Goal: Check status: Check status

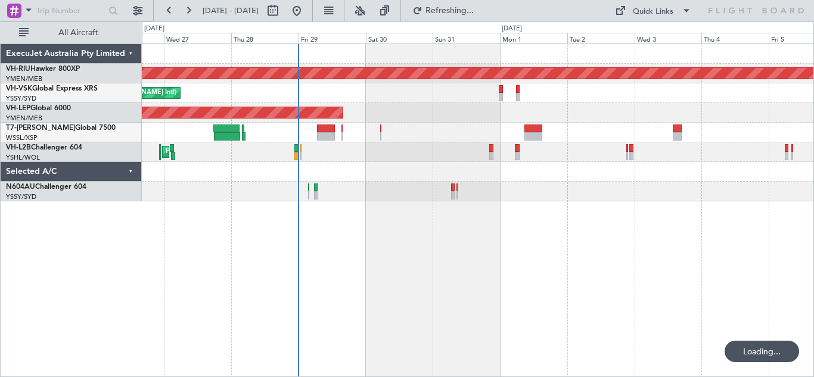
click at [441, 163] on div "Planned Maint [GEOGRAPHIC_DATA] ([GEOGRAPHIC_DATA]) Unplanned Maint Sydney ([PE…" at bounding box center [477, 122] width 671 height 157
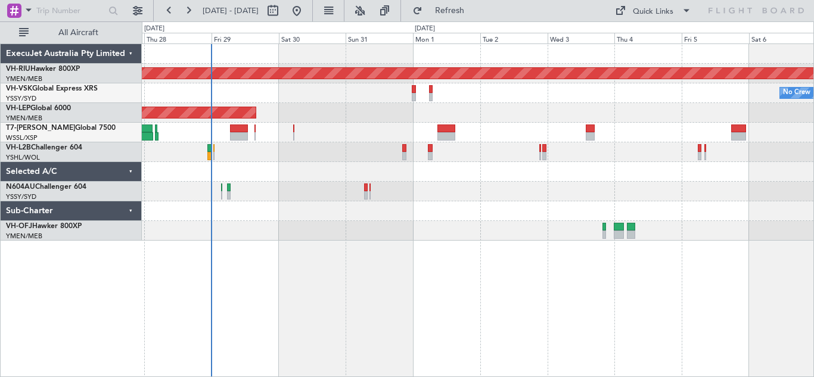
click at [374, 119] on div "Planned Maint [GEOGRAPHIC_DATA] ([GEOGRAPHIC_DATA]) No Crew Unplanned Maint Syd…" at bounding box center [477, 142] width 671 height 197
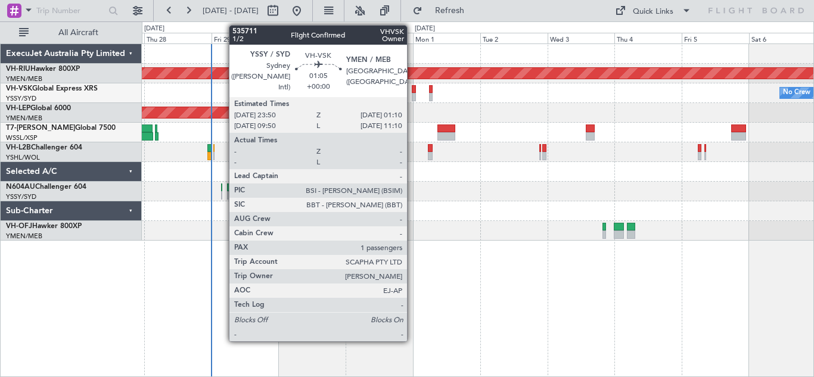
click at [412, 93] on div at bounding box center [414, 97] width 4 height 8
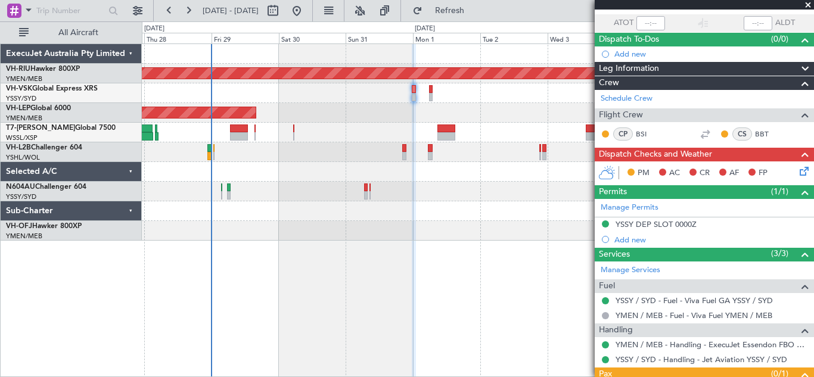
scroll to position [134, 0]
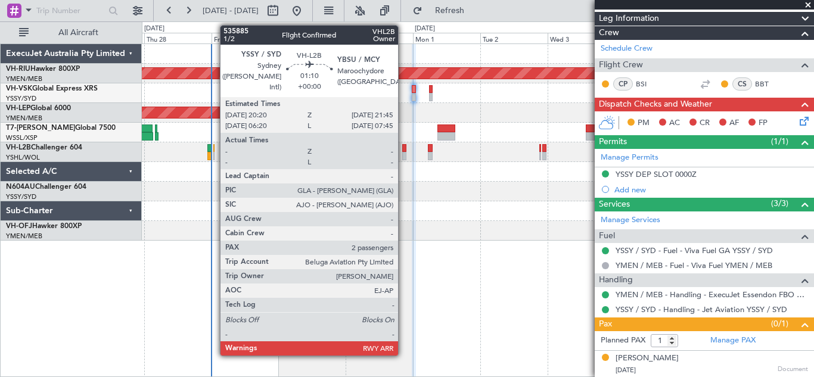
click at [403, 152] on div at bounding box center [404, 156] width 4 height 8
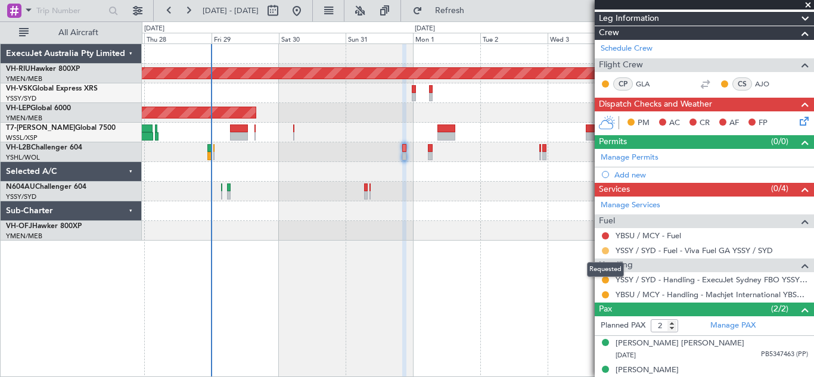
click at [604, 251] on button at bounding box center [604, 250] width 7 height 7
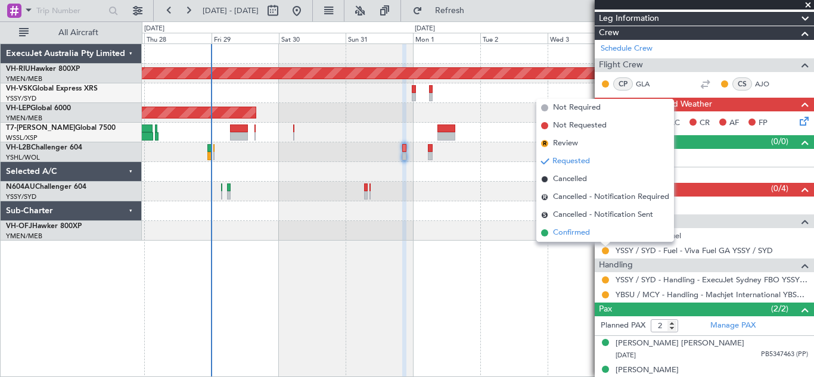
click at [578, 233] on span "Confirmed" at bounding box center [571, 233] width 37 height 12
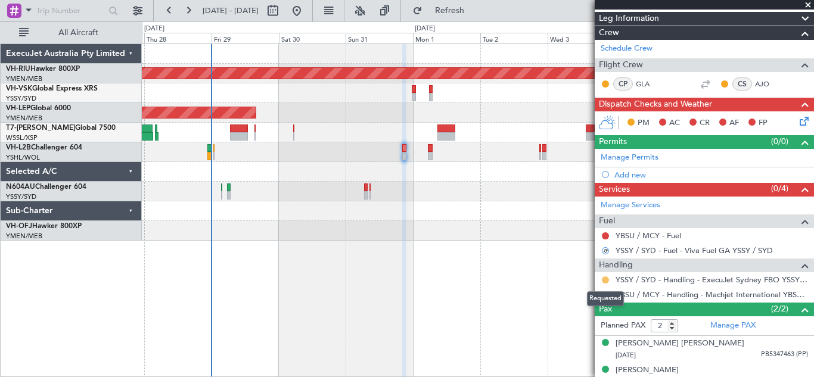
click at [604, 280] on button at bounding box center [604, 279] width 7 height 7
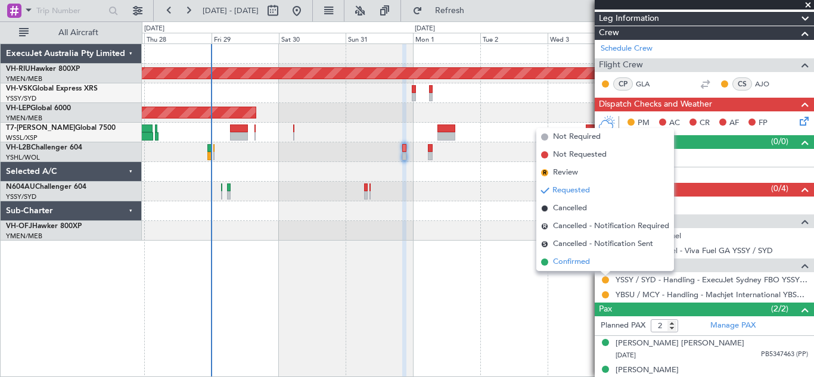
click at [572, 263] on span "Confirmed" at bounding box center [571, 262] width 37 height 12
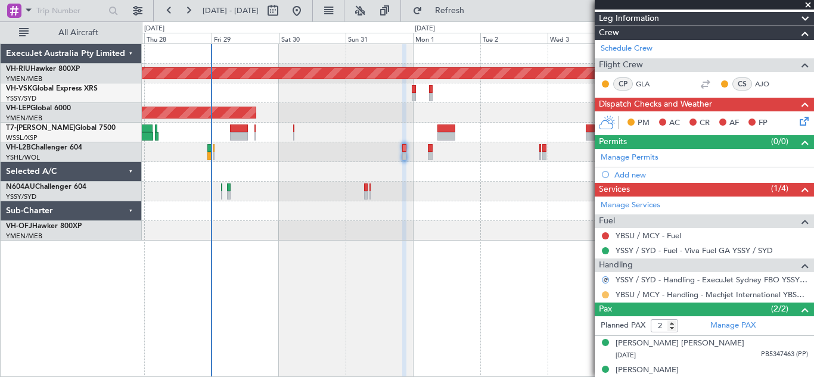
click at [605, 294] on button at bounding box center [604, 294] width 7 height 7
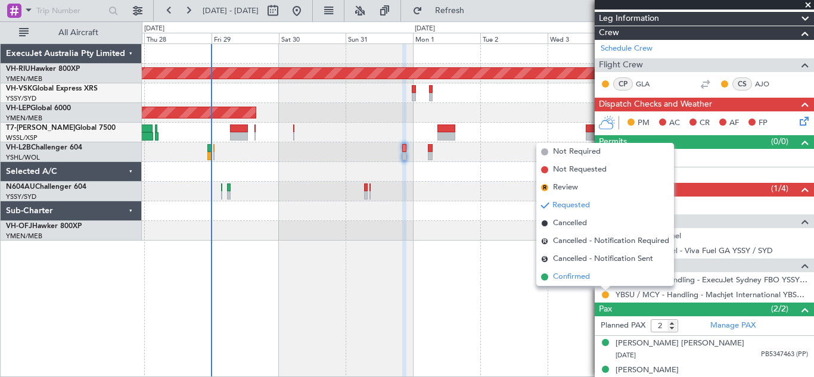
click at [572, 277] on span "Confirmed" at bounding box center [571, 277] width 37 height 12
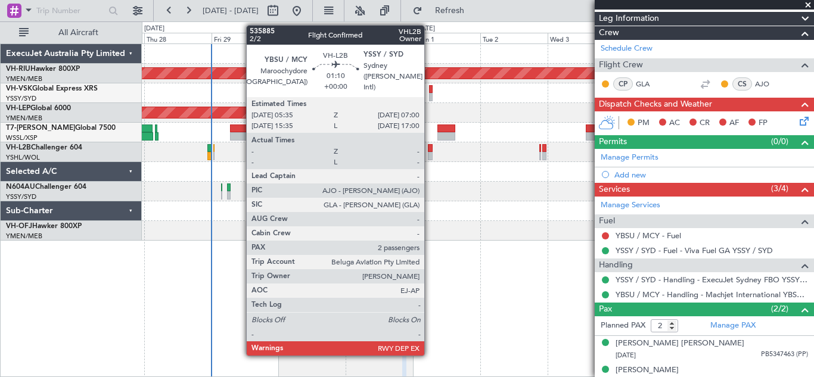
click at [429, 148] on div at bounding box center [430, 148] width 4 height 8
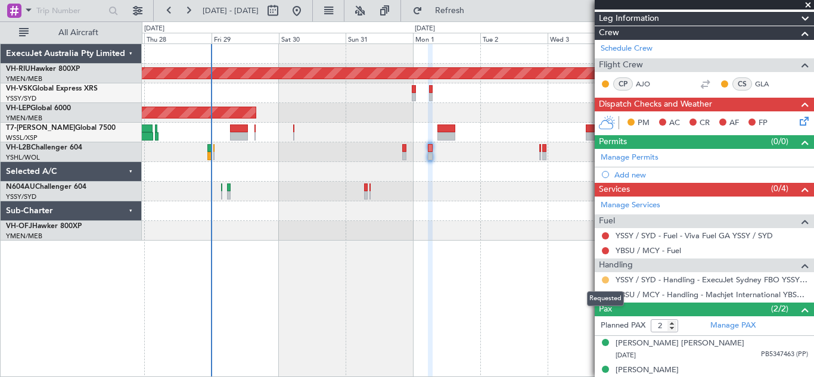
click at [607, 278] on button at bounding box center [604, 279] width 7 height 7
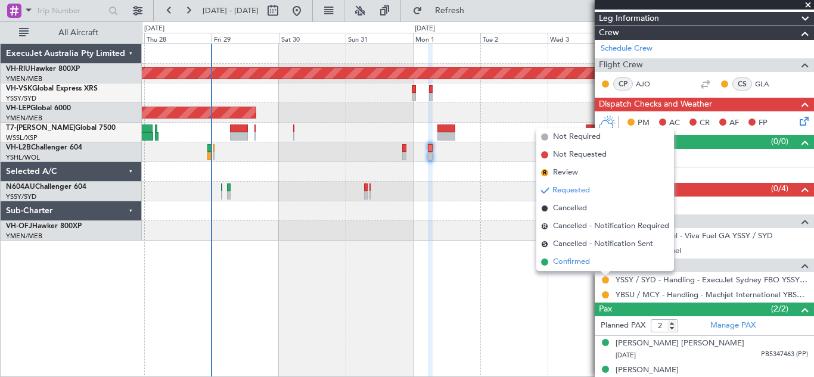
click at [582, 267] on span "Confirmed" at bounding box center [571, 262] width 37 height 12
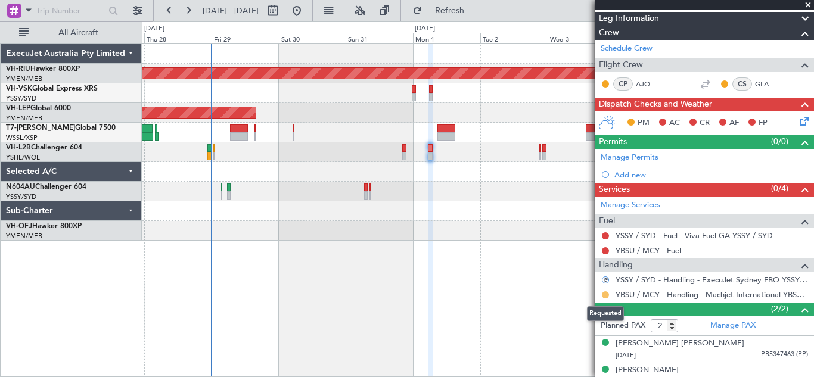
click at [606, 296] on button at bounding box center [604, 294] width 7 height 7
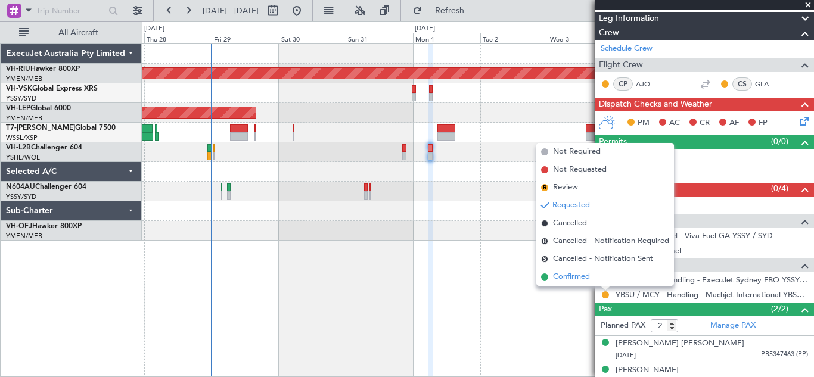
click at [579, 276] on span "Confirmed" at bounding box center [571, 277] width 37 height 12
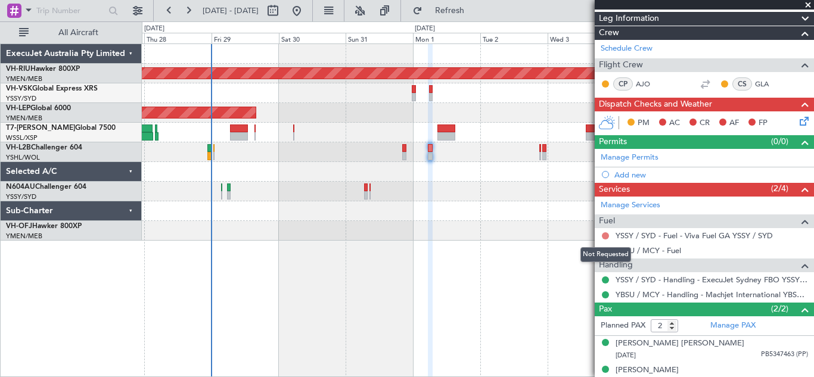
click at [605, 234] on button at bounding box center [604, 235] width 7 height 7
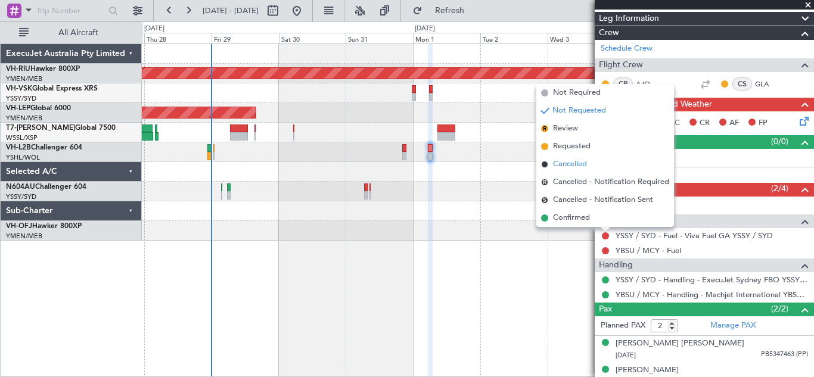
click at [568, 165] on span "Cancelled" at bounding box center [570, 164] width 34 height 12
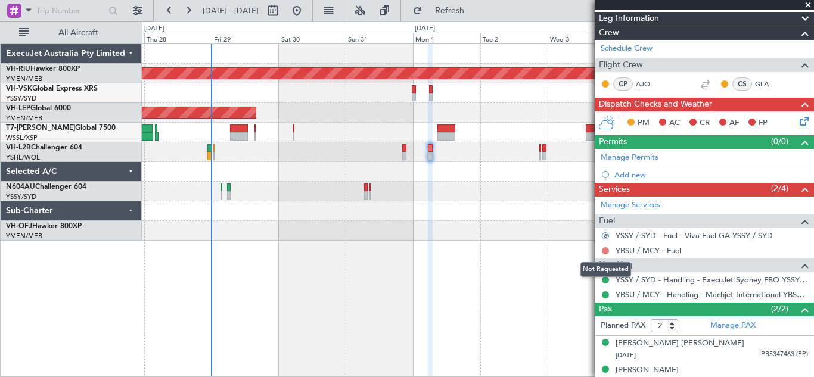
click at [606, 251] on button at bounding box center [604, 250] width 7 height 7
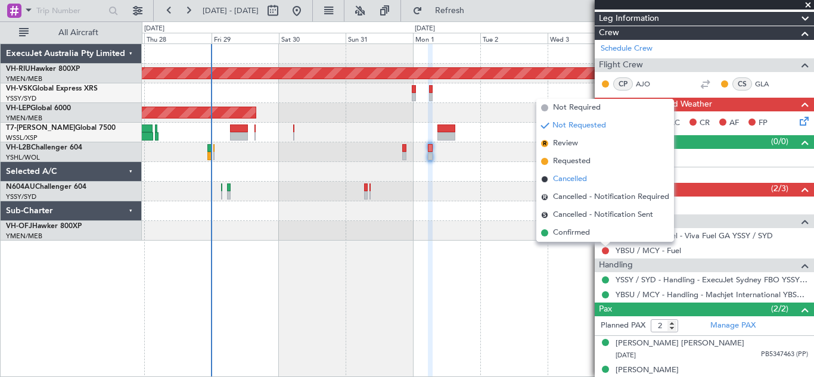
click at [565, 179] on span "Cancelled" at bounding box center [570, 179] width 34 height 12
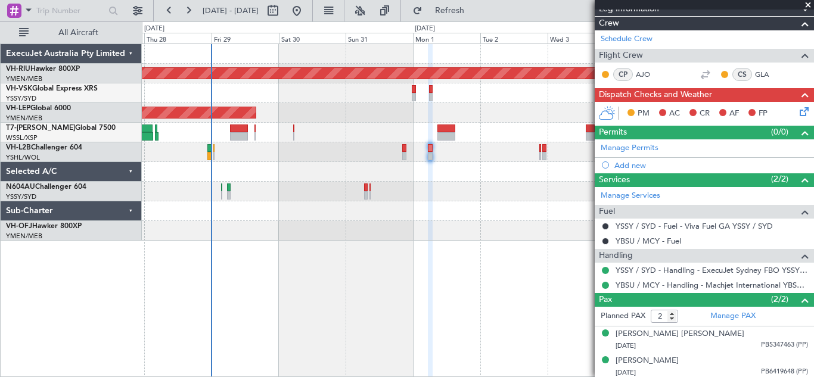
scroll to position [145, 0]
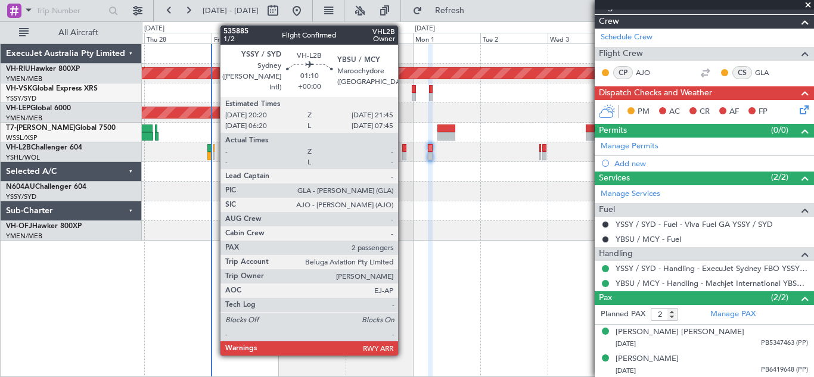
click at [403, 152] on div at bounding box center [404, 156] width 4 height 8
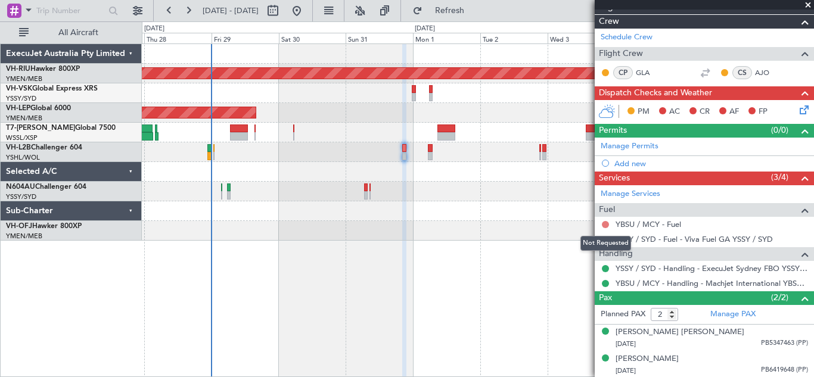
click at [607, 224] on button at bounding box center [604, 224] width 7 height 7
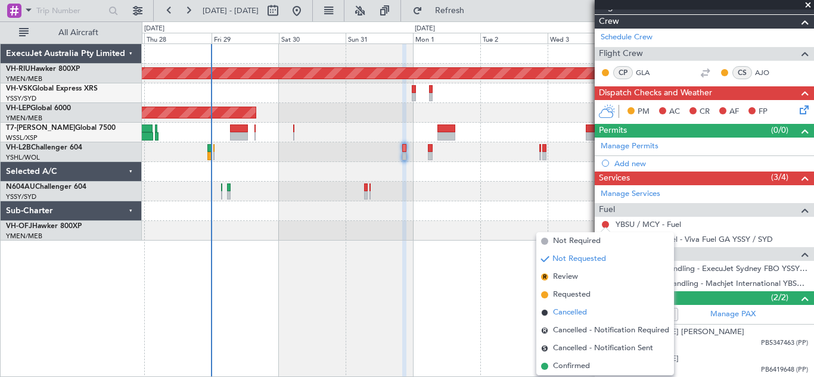
click at [564, 313] on span "Cancelled" at bounding box center [570, 313] width 34 height 12
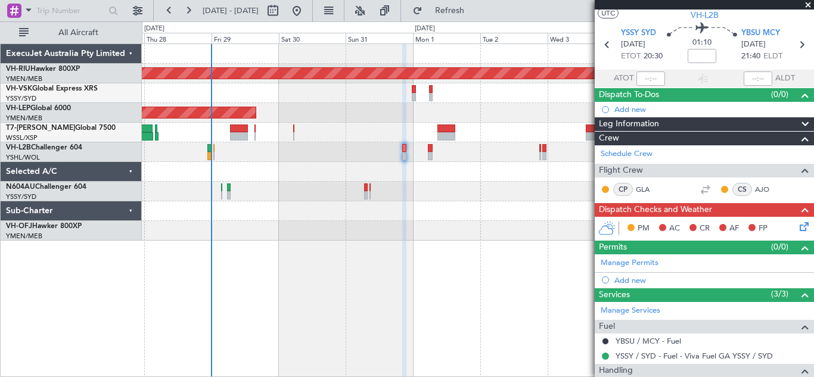
scroll to position [0, 0]
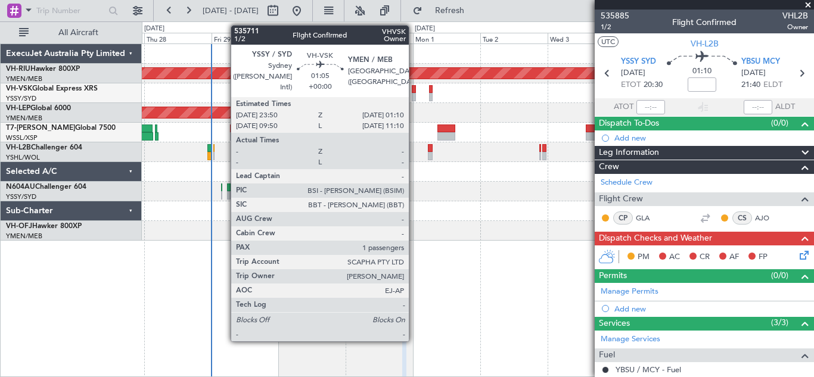
click at [414, 93] on div at bounding box center [414, 97] width 4 height 8
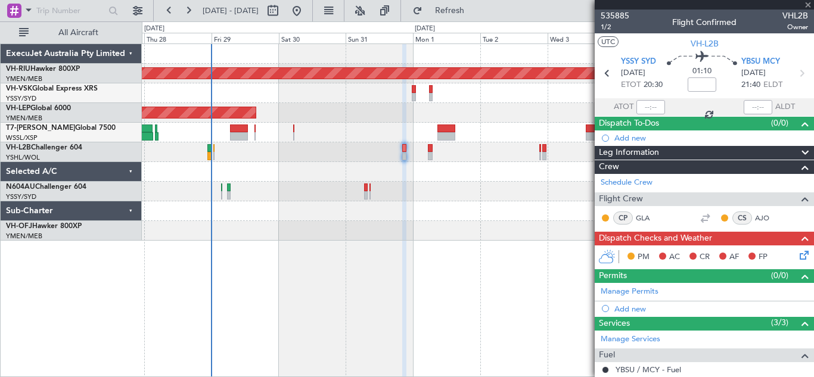
type input "1"
